Goal: Information Seeking & Learning: Learn about a topic

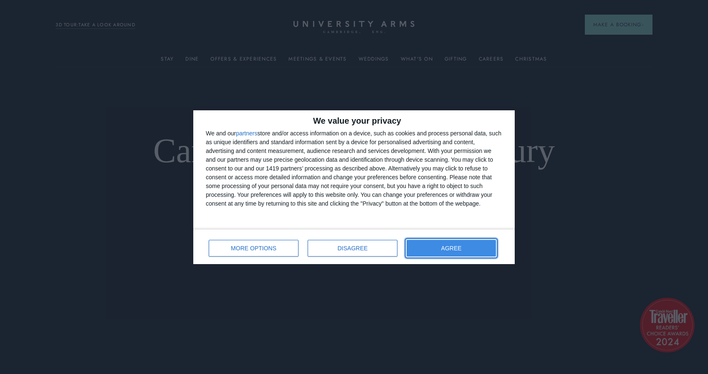
click at [445, 248] on span "AGREE" at bounding box center [451, 248] width 20 height 6
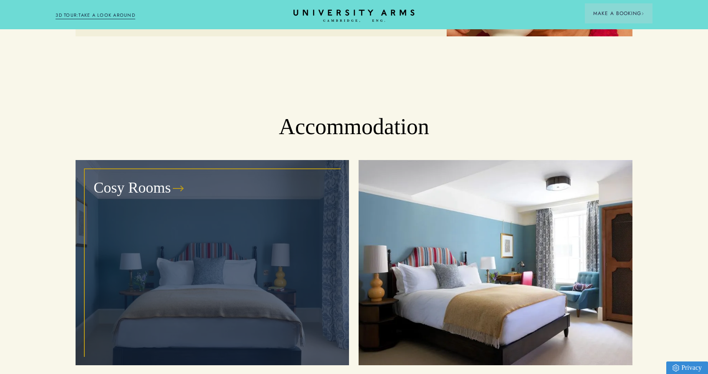
scroll to position [811, 0]
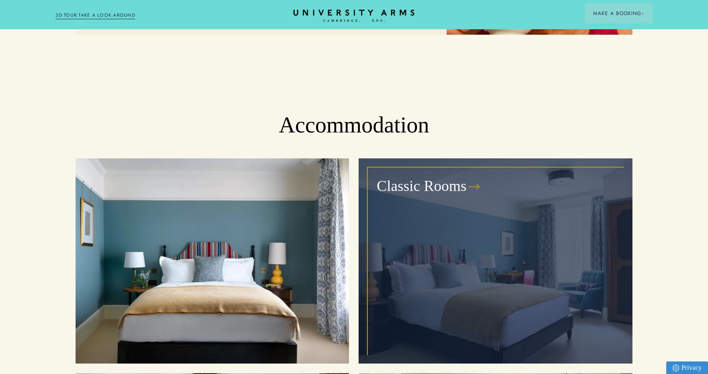
click at [474, 216] on div "Classic Rooms" at bounding box center [495, 261] width 254 height 186
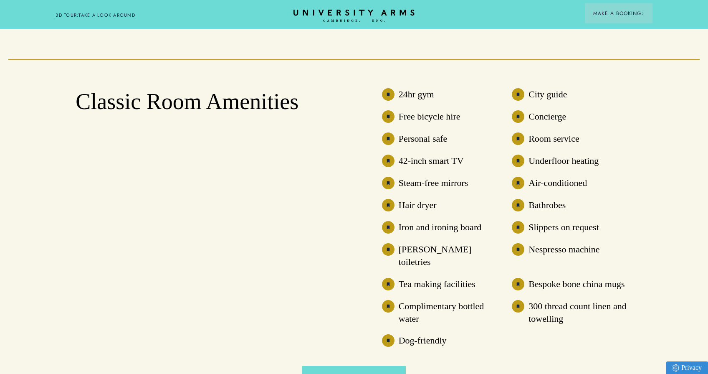
scroll to position [659, 0]
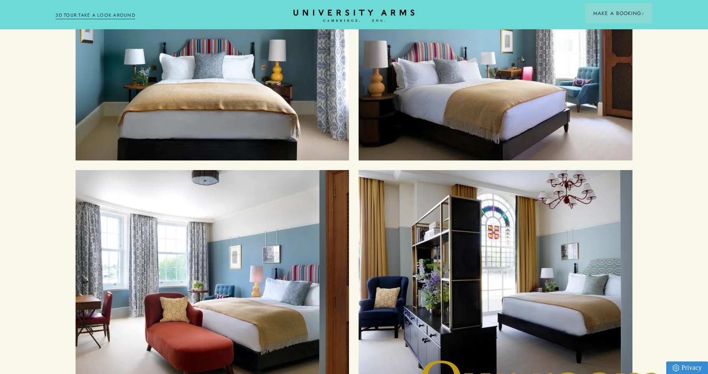
scroll to position [1014, 0]
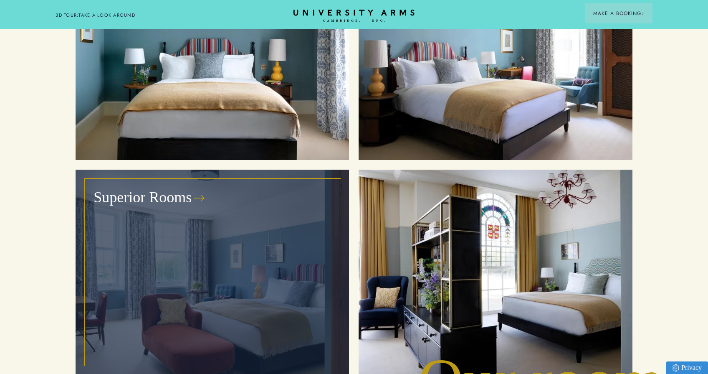
click at [195, 260] on div "Superior Rooms" at bounding box center [212, 272] width 254 height 186
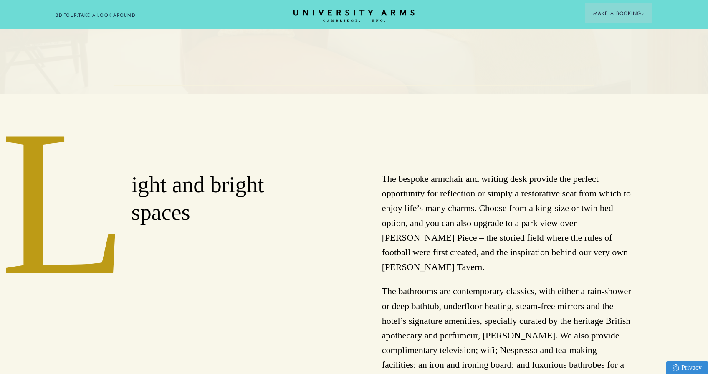
scroll to position [281, 0]
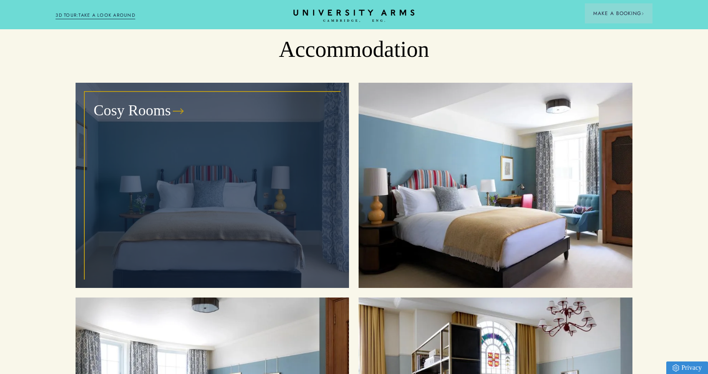
scroll to position [886, 0]
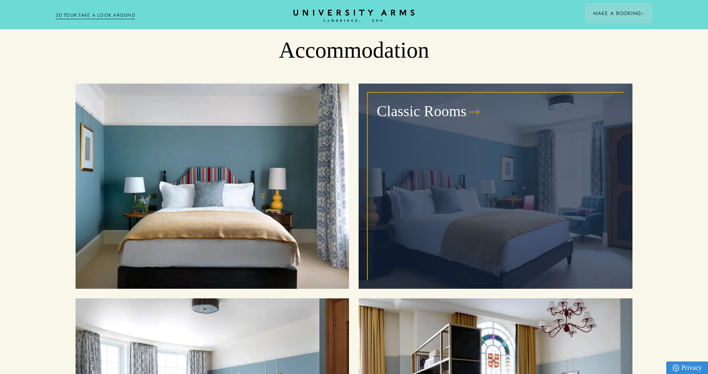
click at [466, 181] on div "Classic Rooms" at bounding box center [495, 186] width 254 height 186
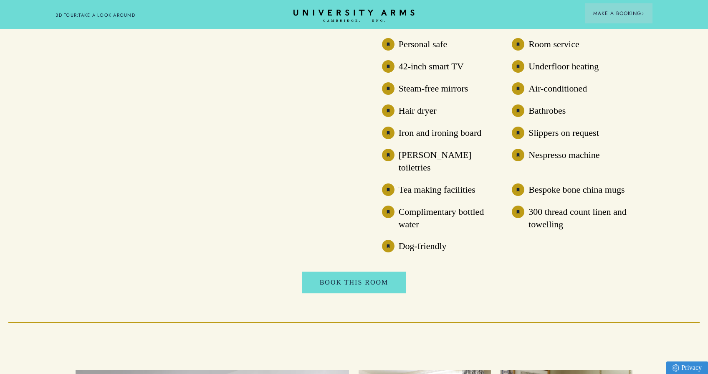
scroll to position [755, 0]
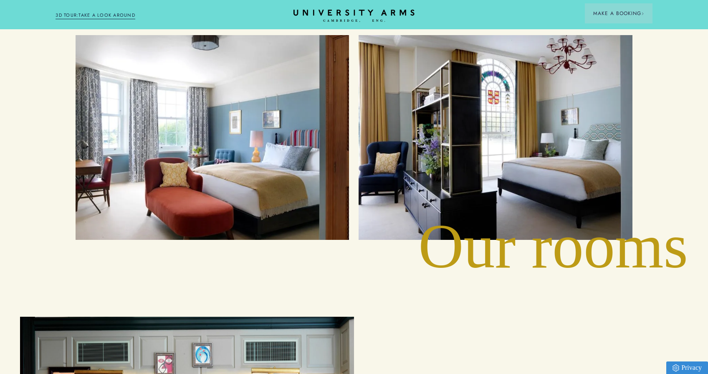
scroll to position [1023, 0]
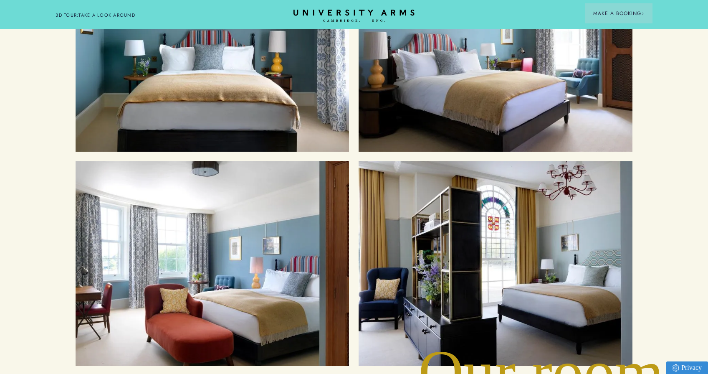
click at [115, 13] on link "3D TOUR:TAKE A LOOK AROUND" at bounding box center [96, 16] width 80 height 8
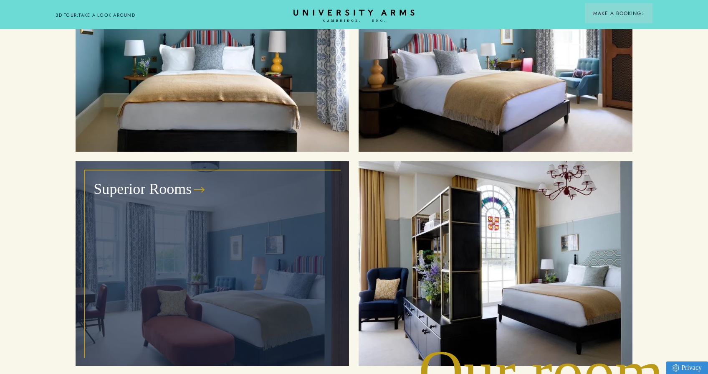
click at [260, 198] on div "Superior Rooms" at bounding box center [212, 264] width 254 height 186
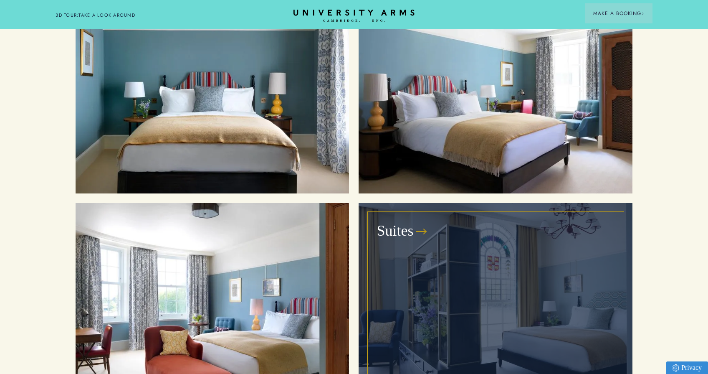
scroll to position [982, 0]
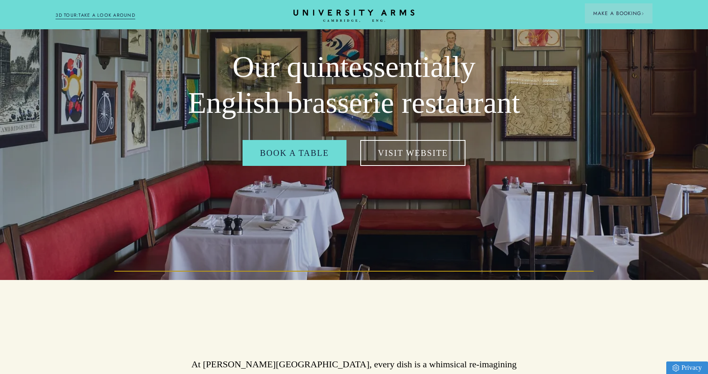
scroll to position [170, 0]
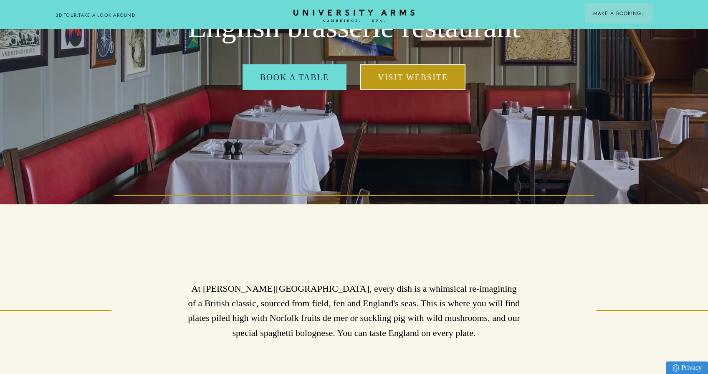
click at [409, 79] on link "Visit Website" at bounding box center [412, 77] width 105 height 26
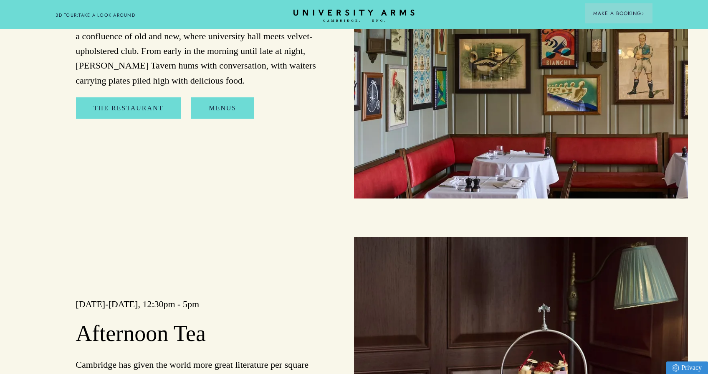
scroll to position [1028, 0]
click at [213, 107] on link "Menus" at bounding box center [222, 108] width 63 height 22
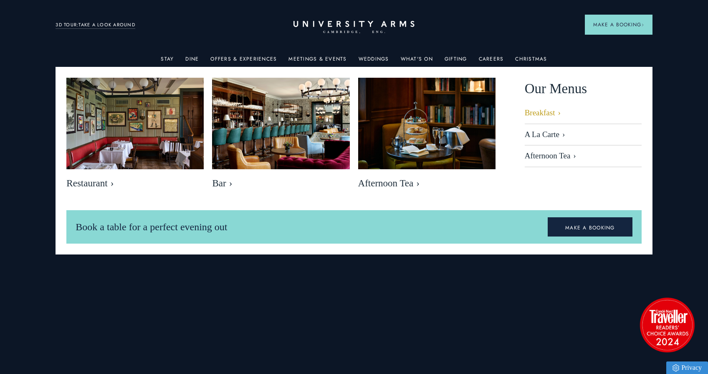
click at [529, 116] on link "Breakfast" at bounding box center [583, 116] width 117 height 16
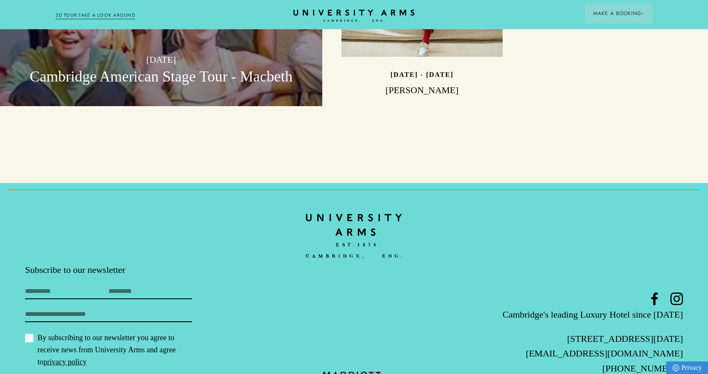
scroll to position [2603, 0]
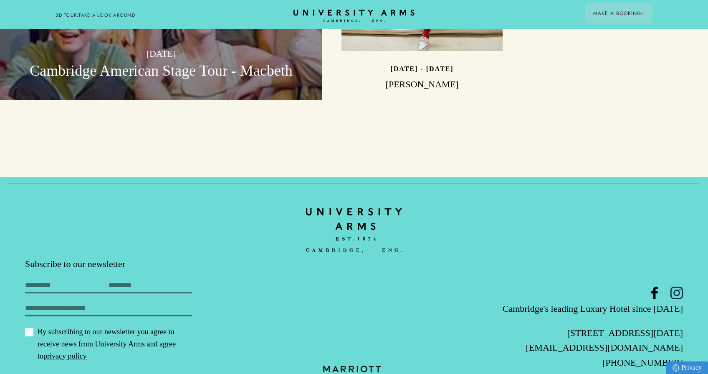
click at [679, 286] on icon at bounding box center [677, 292] width 13 height 13
